Goal: Information Seeking & Learning: Learn about a topic

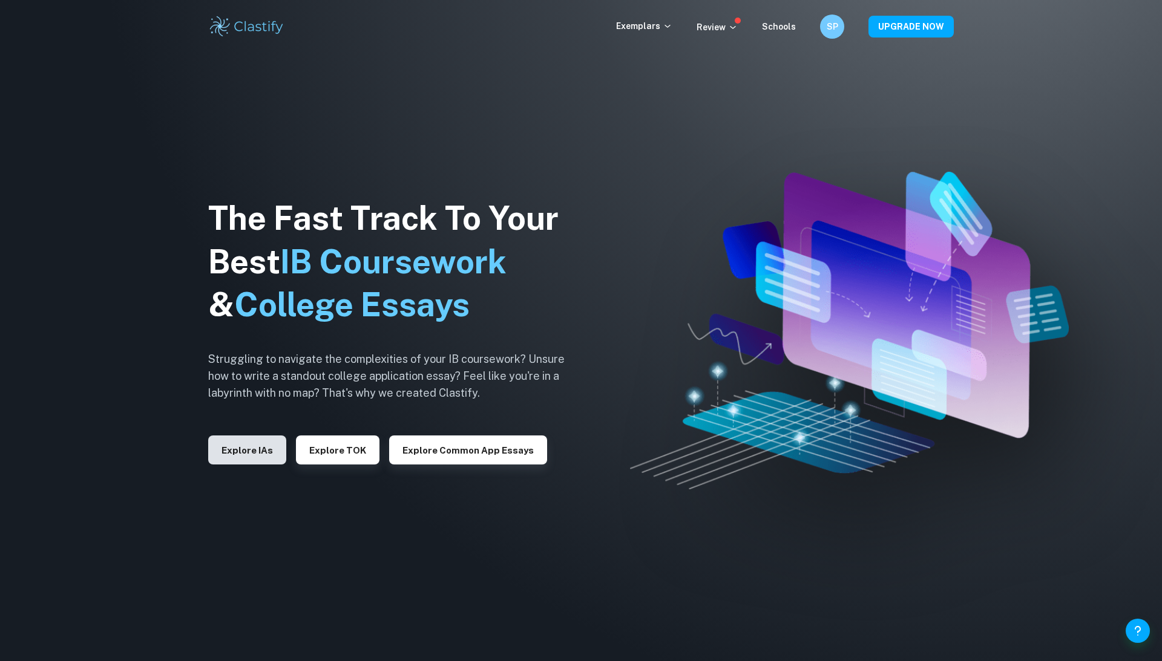
click at [231, 451] on button "Explore IAs" at bounding box center [247, 450] width 78 height 29
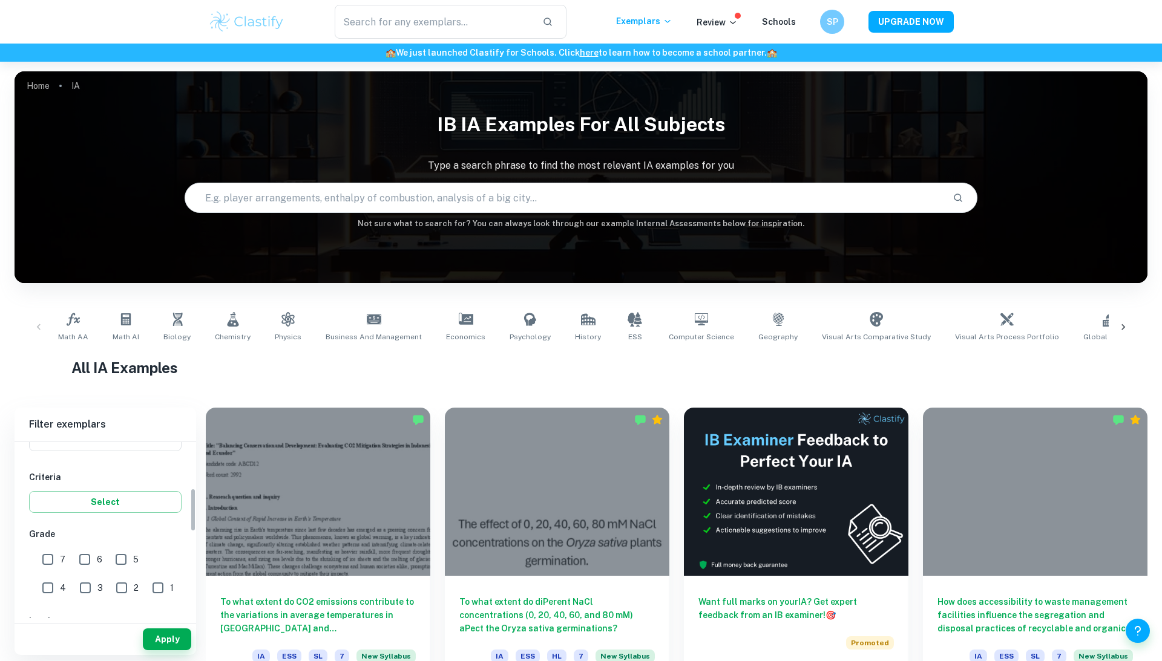
scroll to position [80, 0]
click at [114, 545] on input "Type a subject" at bounding box center [95, 538] width 123 height 23
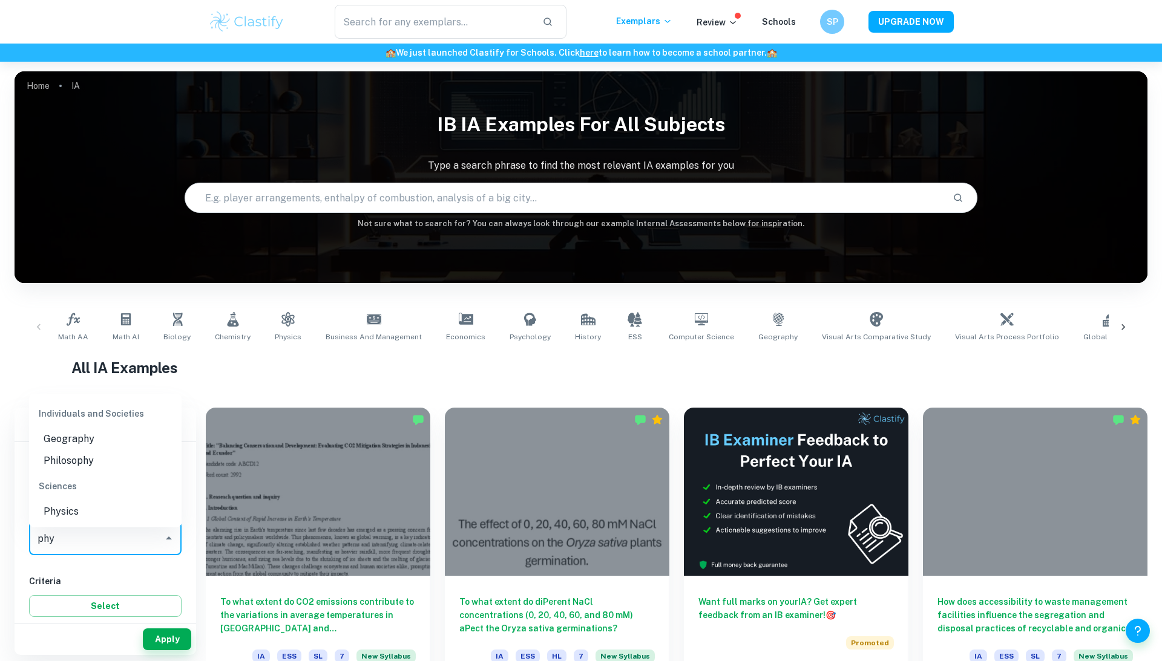
click at [88, 506] on li "Physics" at bounding box center [105, 512] width 152 height 22
type input "Physics"
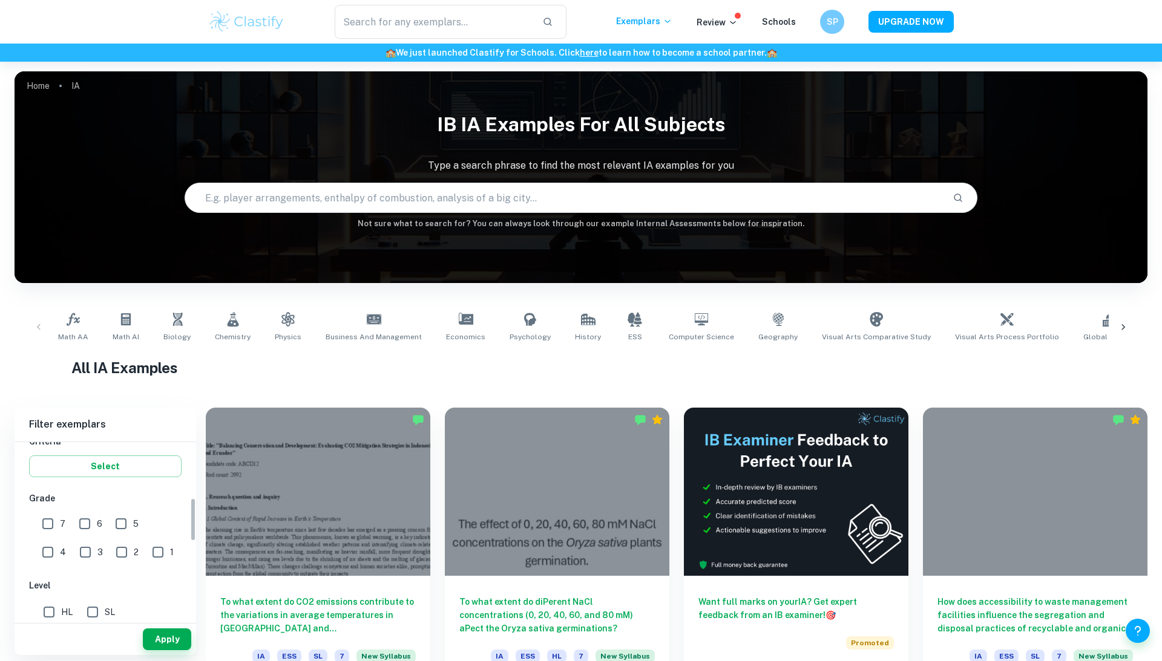
scroll to position [221, 0]
click at [480, 198] on input "text" at bounding box center [564, 198] width 758 height 34
type input "How does the temperature of a ball affect its restitution"
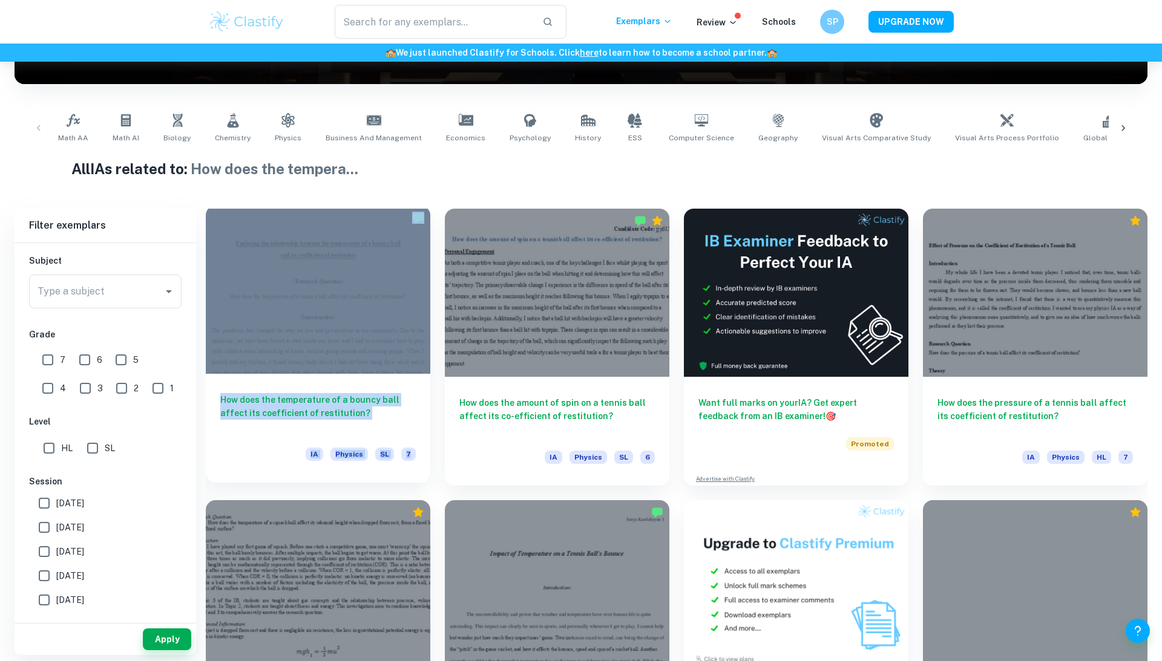
scroll to position [199, 0]
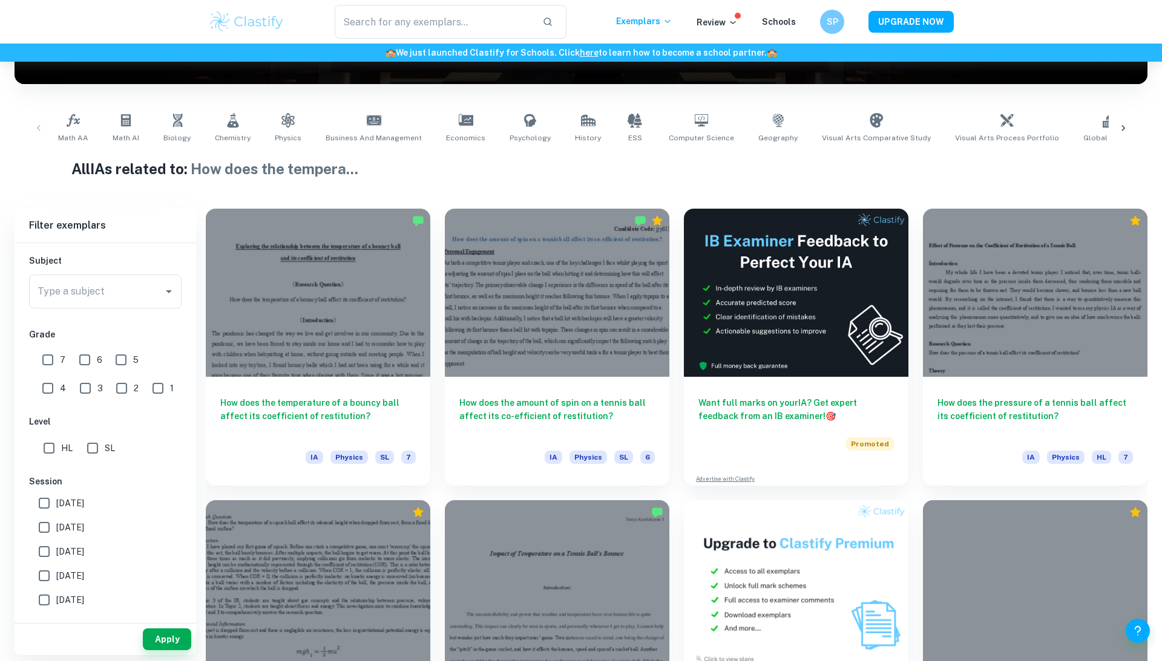
click at [520, 169] on h1 "All IAs related to: How does the tempera ..." at bounding box center [581, 169] width 1020 height 22
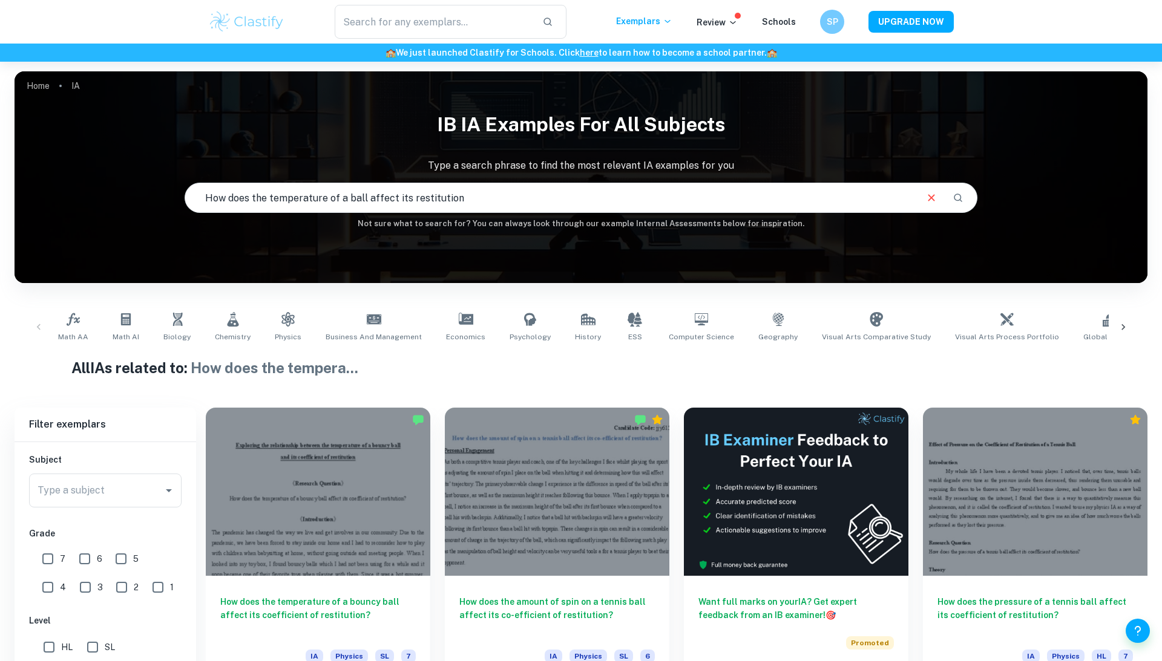
scroll to position [311, 0]
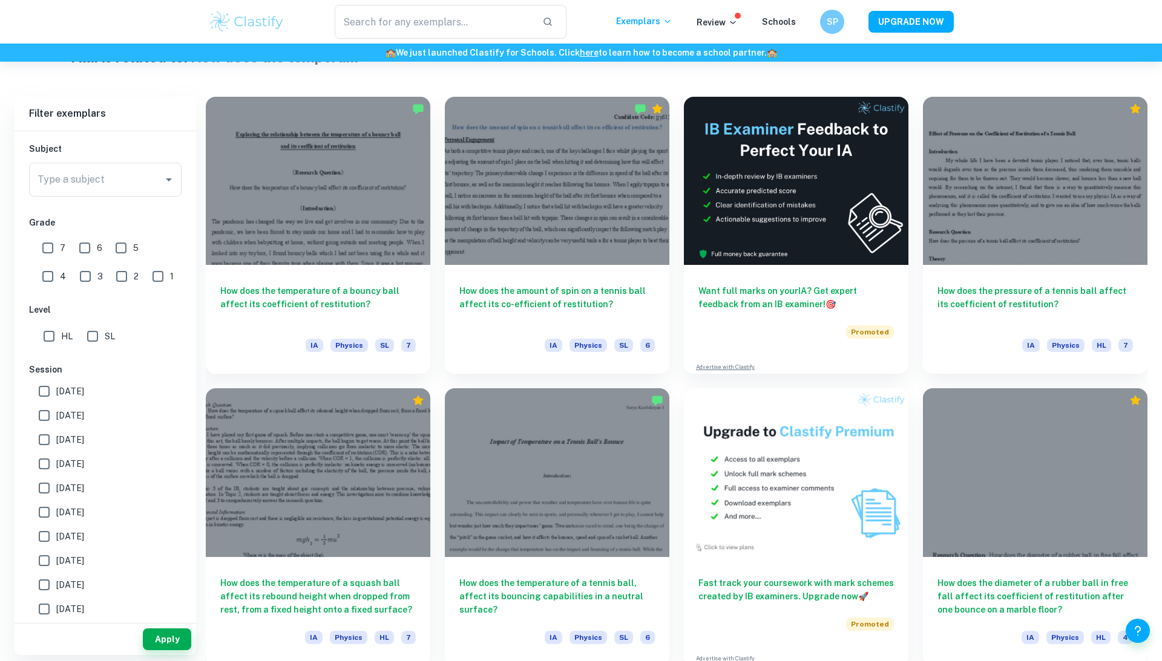
click at [1015, 1] on div "​ Exemplars Review Schools SP UPGRADE NOW" at bounding box center [581, 22] width 1162 height 44
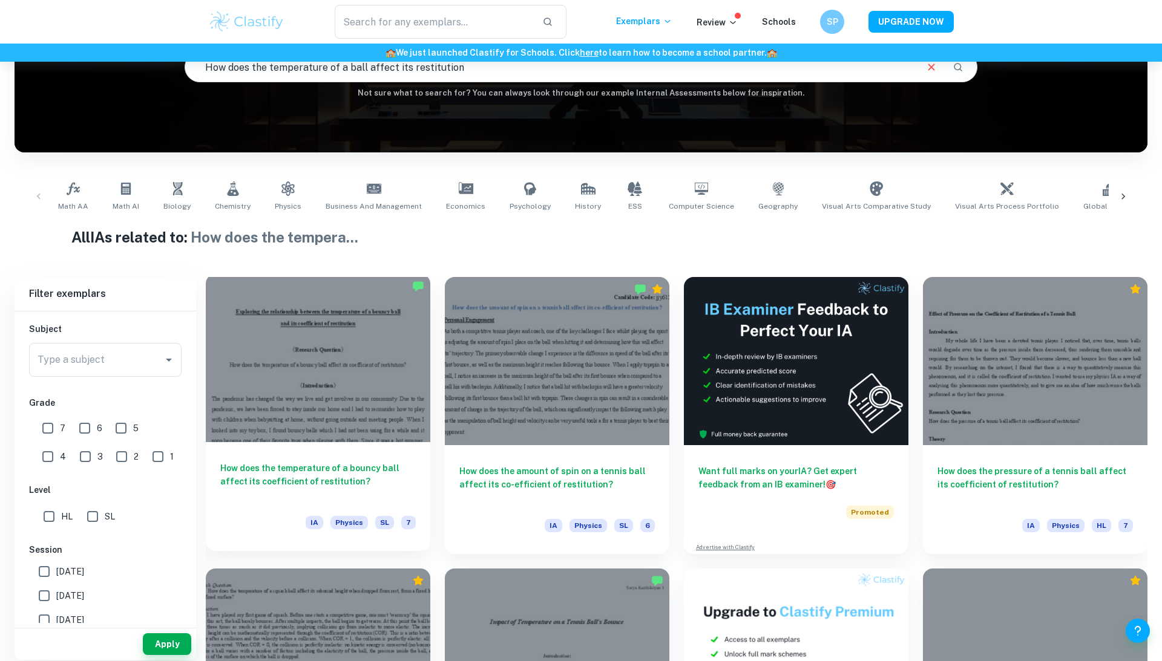
scroll to position [136, 0]
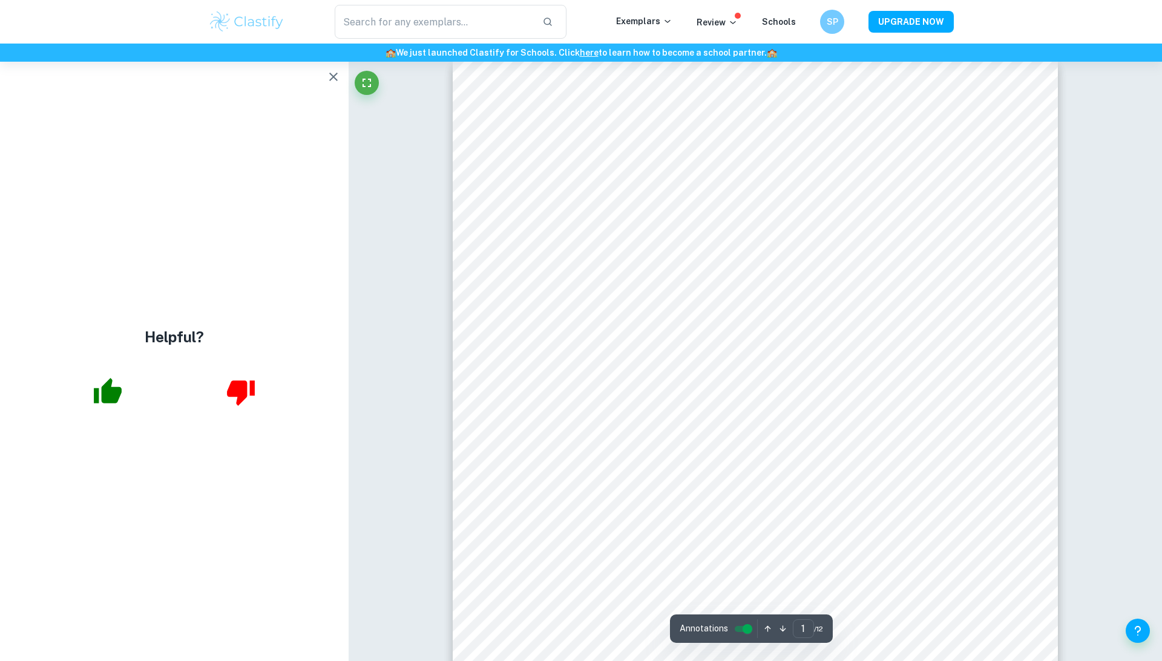
scroll to position [17, 0]
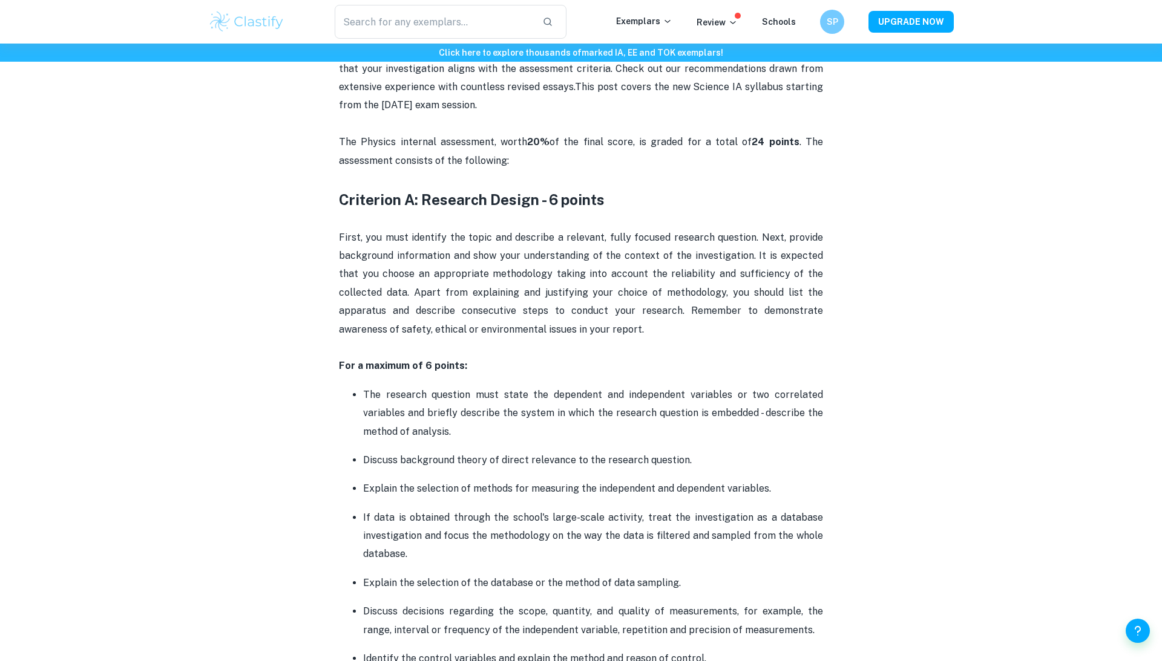
scroll to position [657, 0]
